Goal: Navigation & Orientation: Find specific page/section

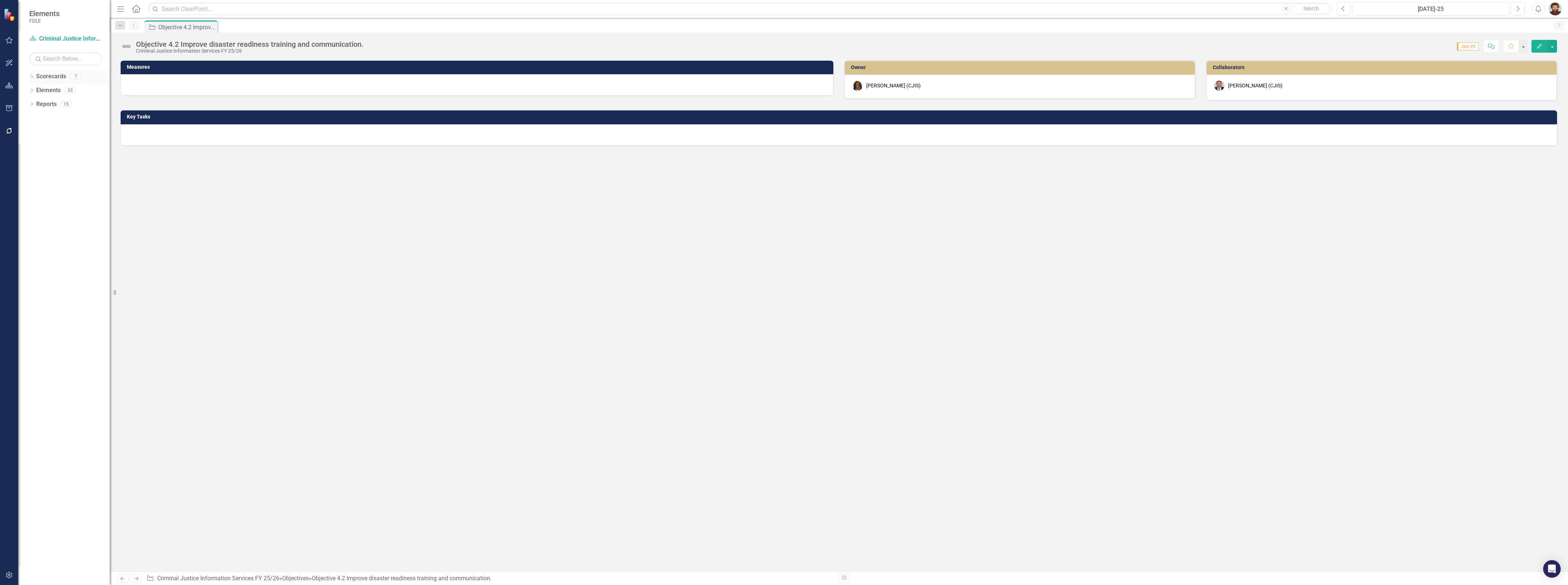
click at [50, 80] on link "Scorecards" at bounding box center [51, 77] width 30 height 9
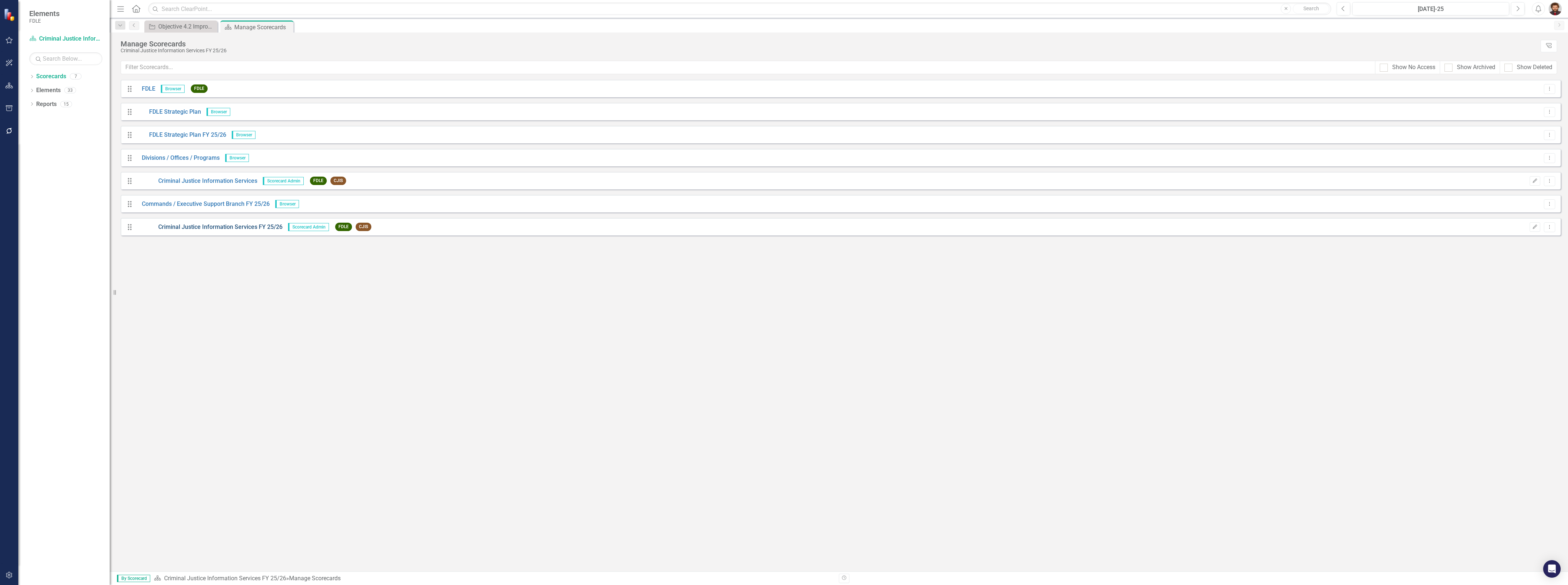
click at [262, 228] on link "Criminal Justice Information Services FY 25/26" at bounding box center [209, 227] width 146 height 9
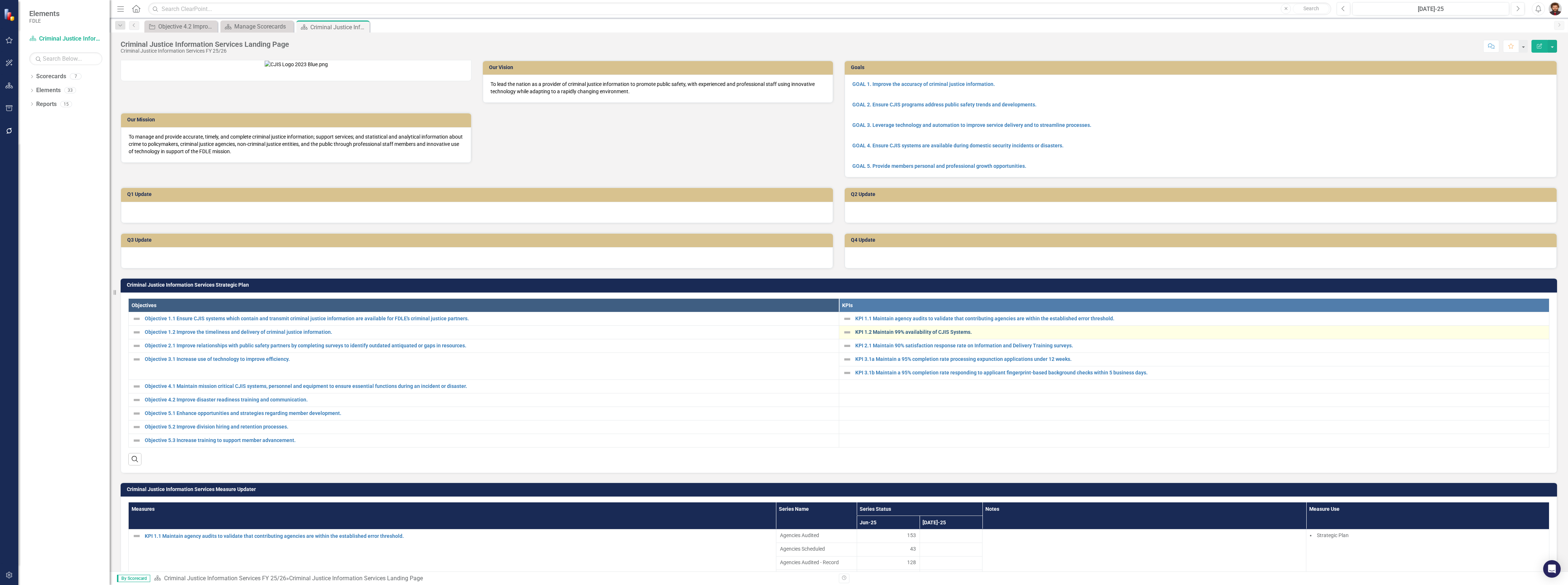
click at [915, 335] on link "KPI 1.2 Maintain 99% availability of CJIS Systems." at bounding box center [1200, 332] width 690 height 5
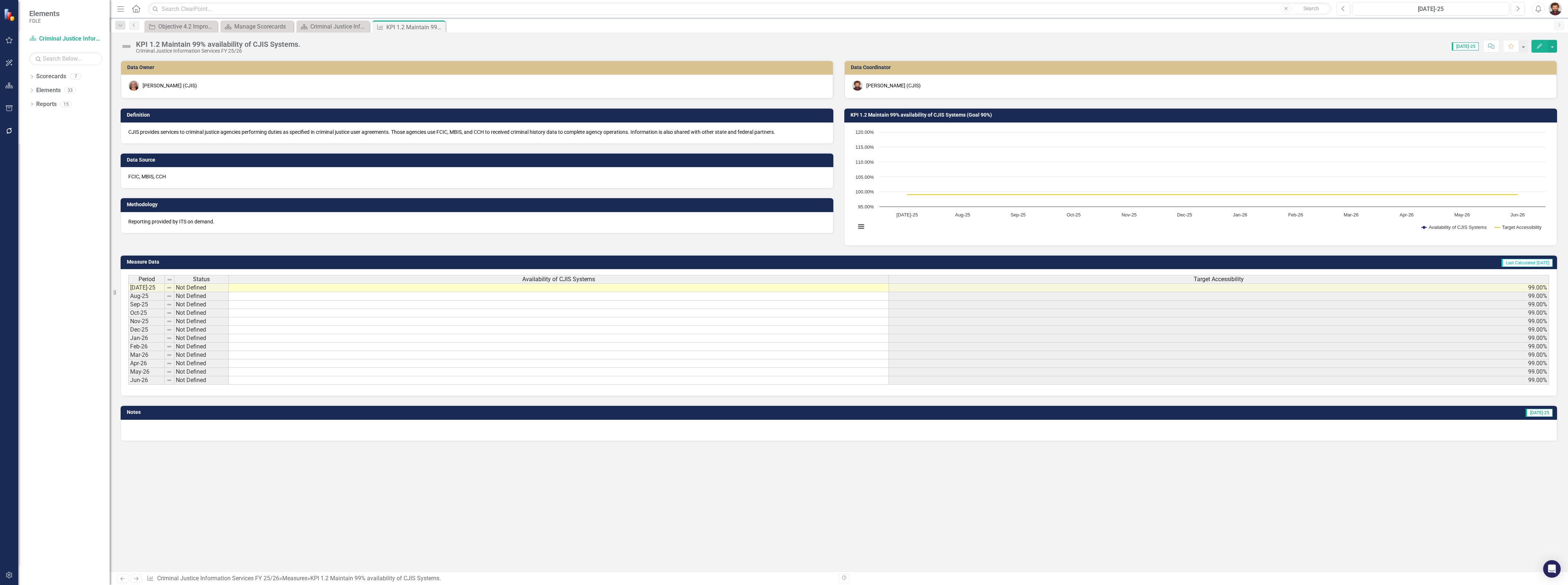
drag, startPoint x: 232, startPoint y: 222, endPoint x: 113, endPoint y: 222, distance: 119.0
click at [113, 222] on div "Elements FDLE Scorecard Criminal Justice Information Services FY 25/26 Search D…" at bounding box center [784, 292] width 1568 height 585
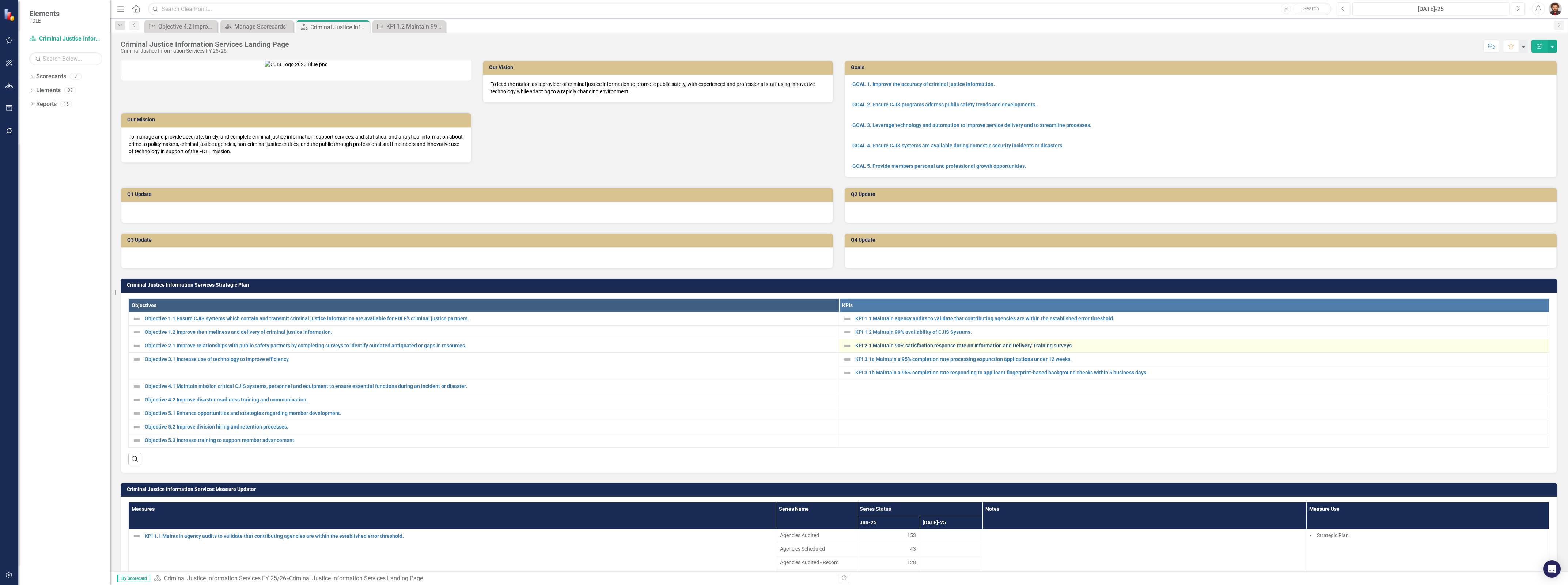
click at [878, 348] on link "KPI 2.1 Maintain 90% satisfaction response rate on Information and Delivery Tra…" at bounding box center [1200, 345] width 690 height 5
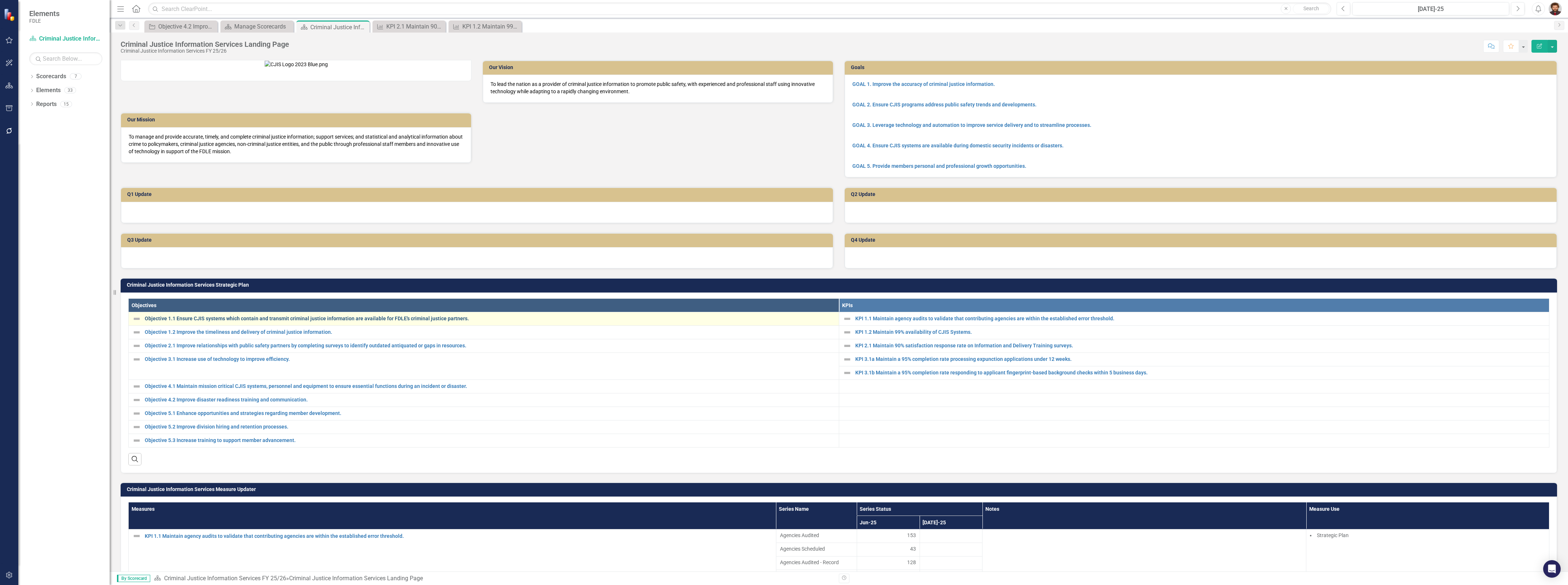
click at [233, 321] on link "Objective 1.1 Ensure CJIS systems which contain and transmit criminal justice i…" at bounding box center [490, 318] width 690 height 5
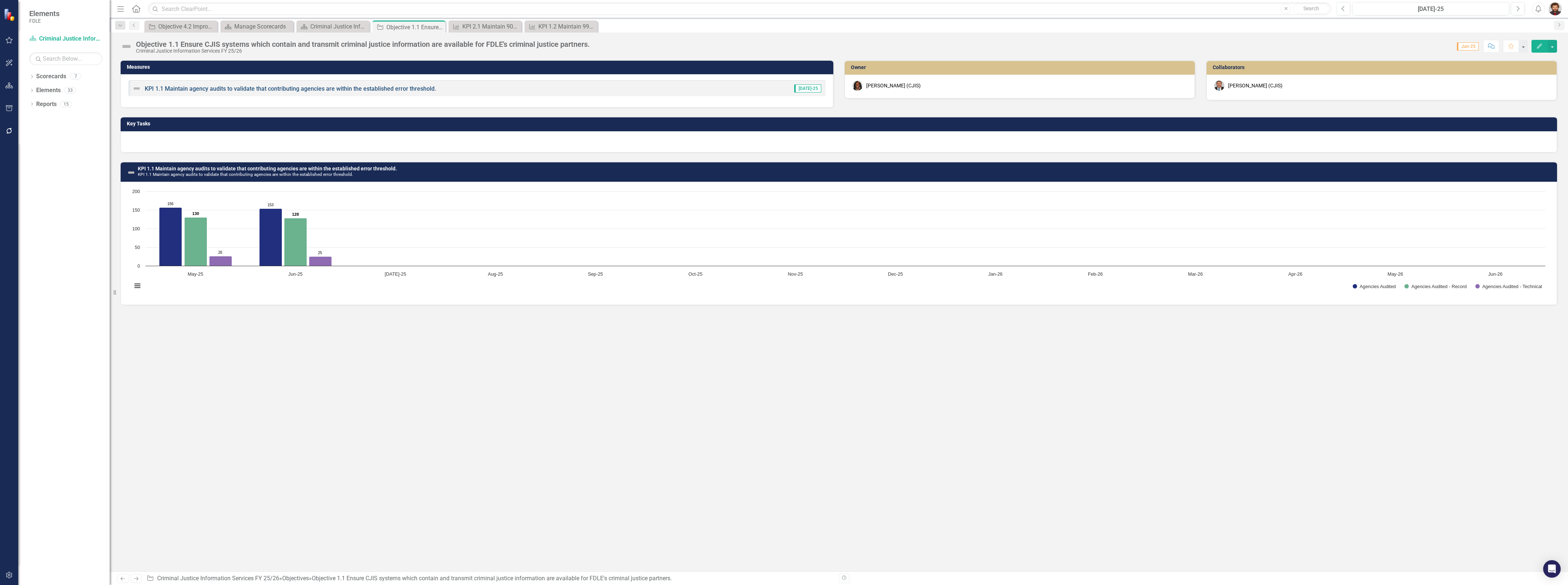
click at [237, 88] on link "KPI 1.1 Maintain agency audits to validate that contributing agencies are withi…" at bounding box center [290, 88] width 292 height 7
